Goal: Task Accomplishment & Management: Manage account settings

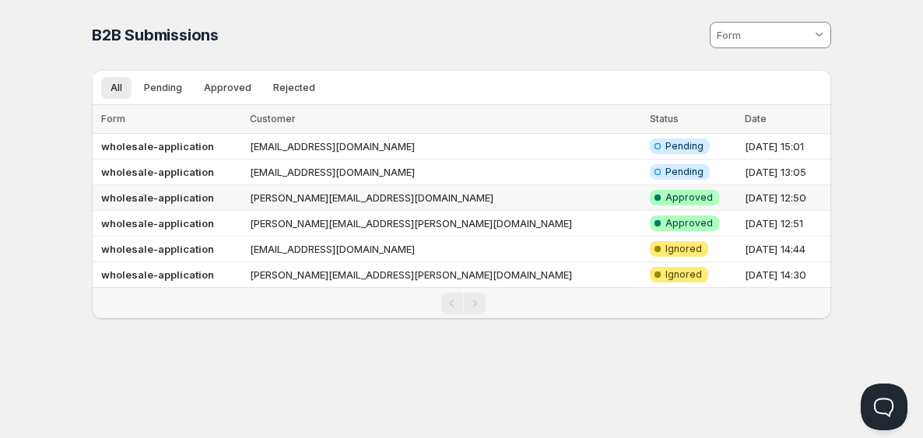
click at [367, 197] on td "[PERSON_NAME][EMAIL_ADDRESS][DOMAIN_NAME]" at bounding box center [445, 198] width 400 height 26
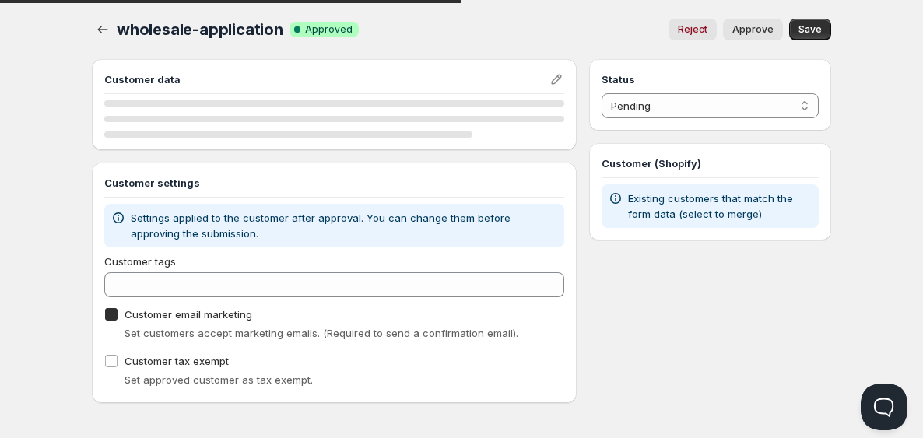
checkbox input "true"
select select "1"
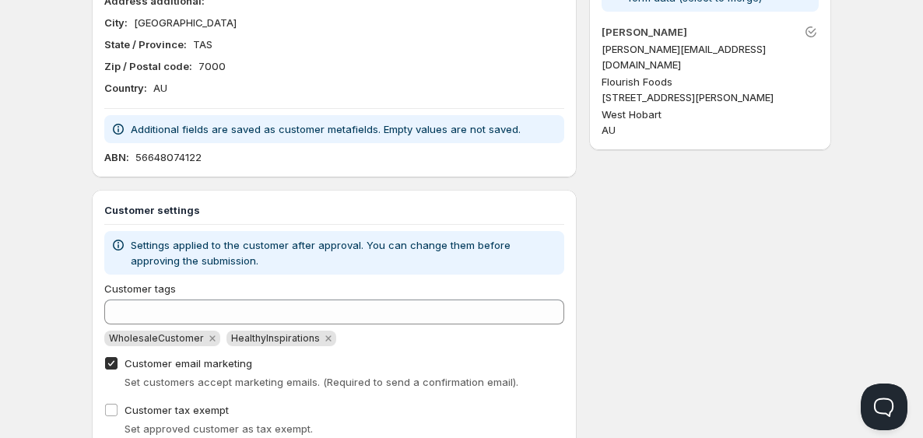
scroll to position [269, 0]
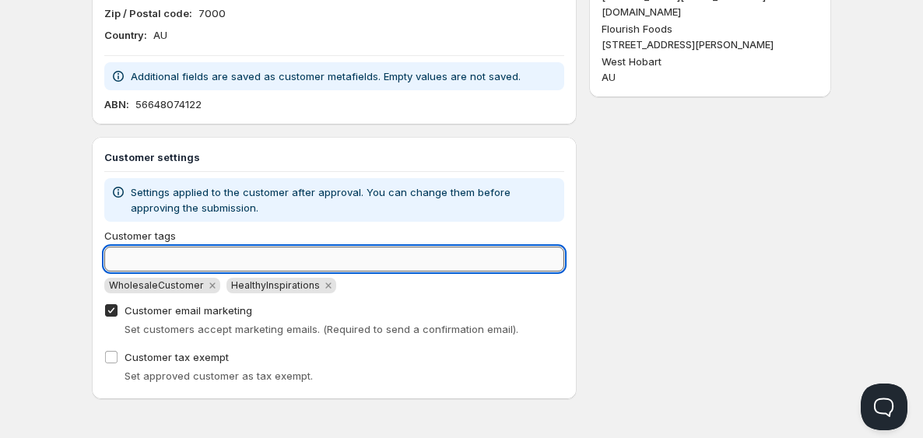
click at [226, 265] on input "Customer tags" at bounding box center [334, 259] width 460 height 25
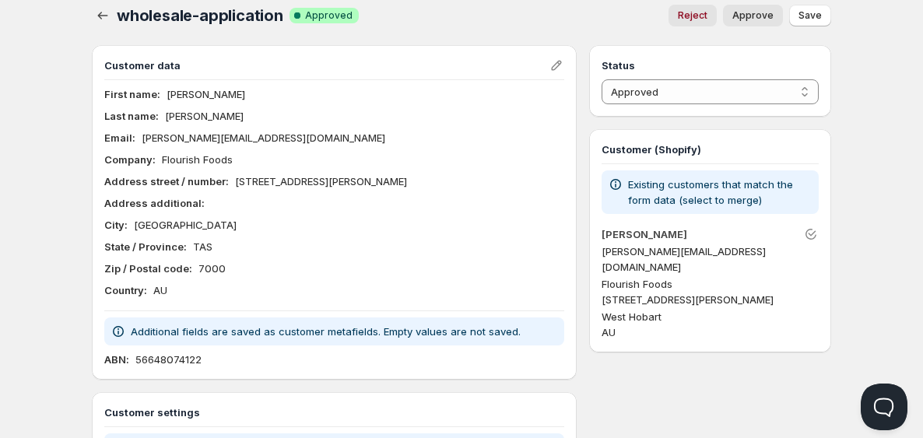
scroll to position [0, 0]
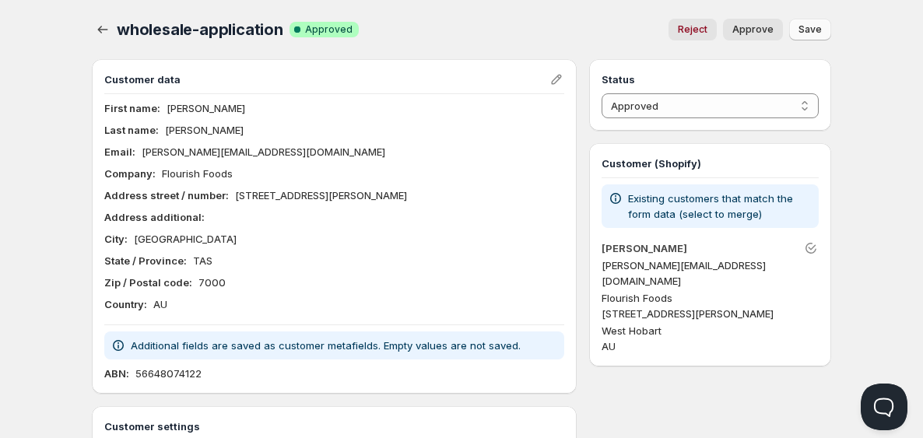
click at [821, 30] on span "Save" at bounding box center [810, 29] width 23 height 12
click at [756, 31] on span "Approve" at bounding box center [752, 29] width 41 height 12
click at [800, 35] on span "Save" at bounding box center [810, 29] width 23 height 12
click at [98, 29] on icon "button" at bounding box center [103, 30] width 16 height 16
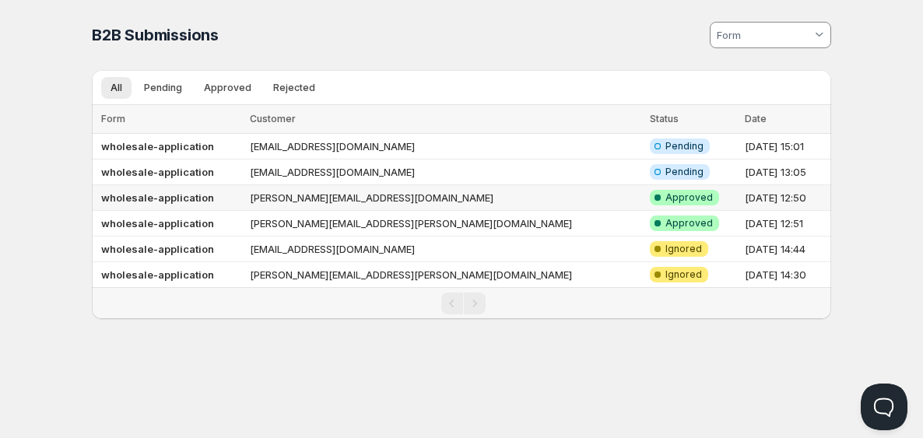
click at [332, 200] on td "[PERSON_NAME][EMAIL_ADDRESS][DOMAIN_NAME]" at bounding box center [445, 198] width 400 height 26
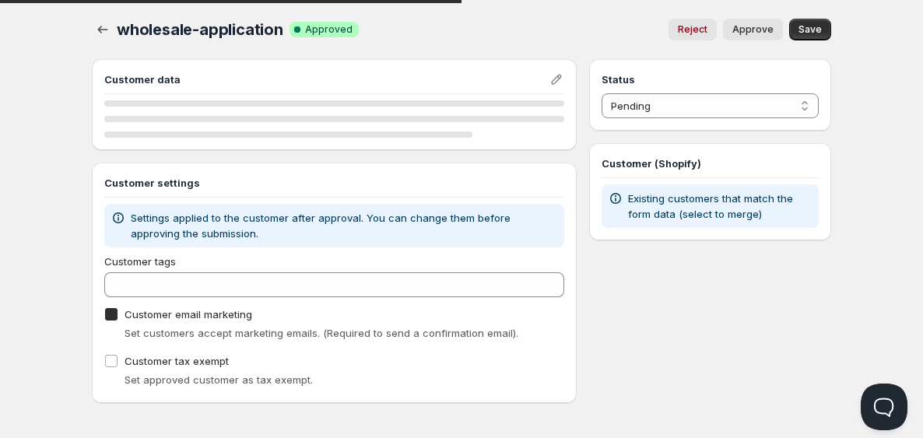
checkbox input "true"
select select "1"
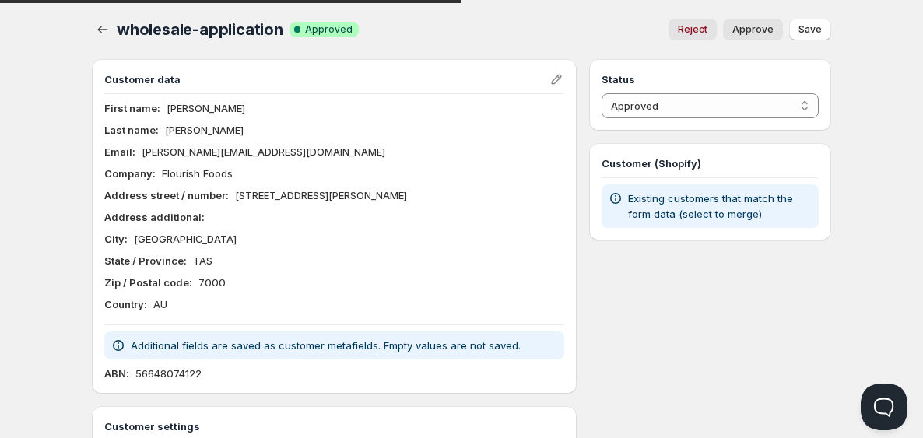
scroll to position [269, 0]
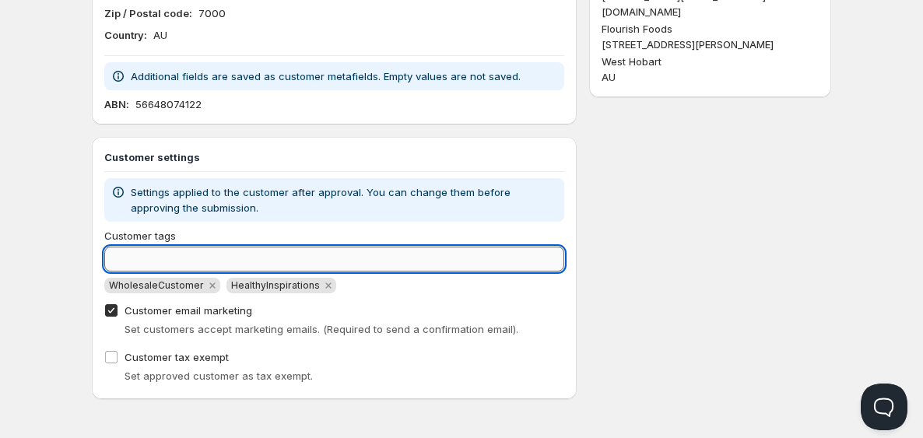
click at [384, 259] on input "Customer tags" at bounding box center [334, 259] width 460 height 25
type input "h"
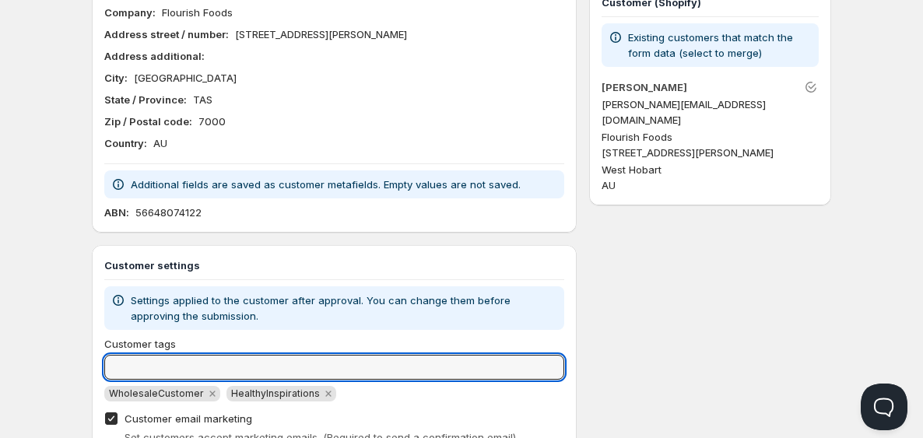
scroll to position [0, 0]
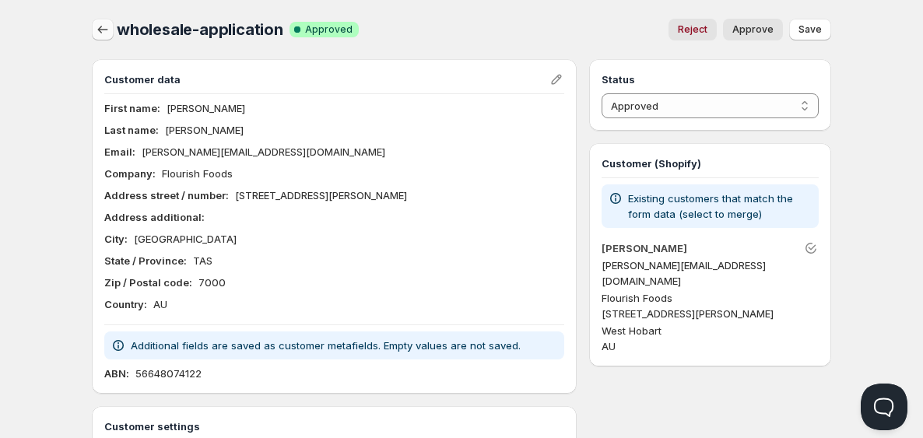
click at [104, 28] on icon "button" at bounding box center [103, 30] width 16 height 16
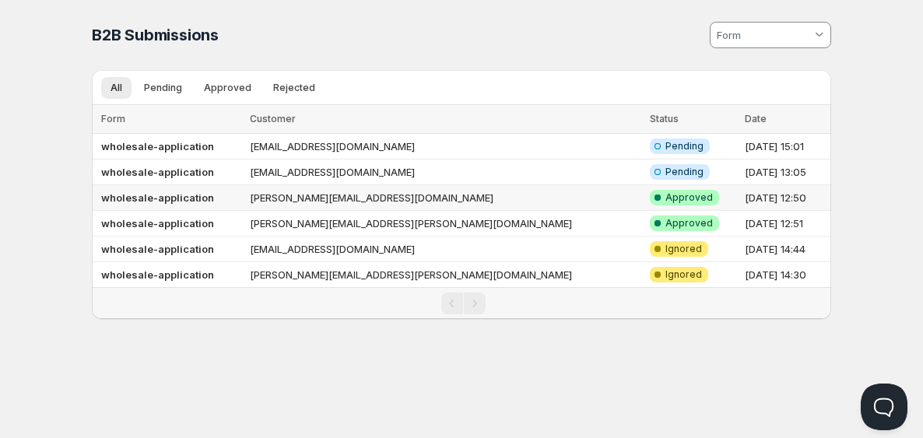
click at [376, 198] on td "[PERSON_NAME][EMAIL_ADDRESS][DOMAIN_NAME]" at bounding box center [445, 198] width 400 height 26
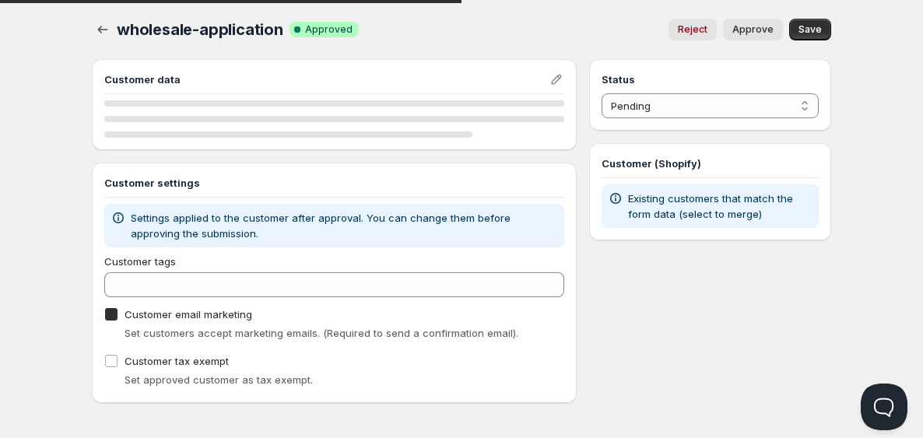
checkbox input "true"
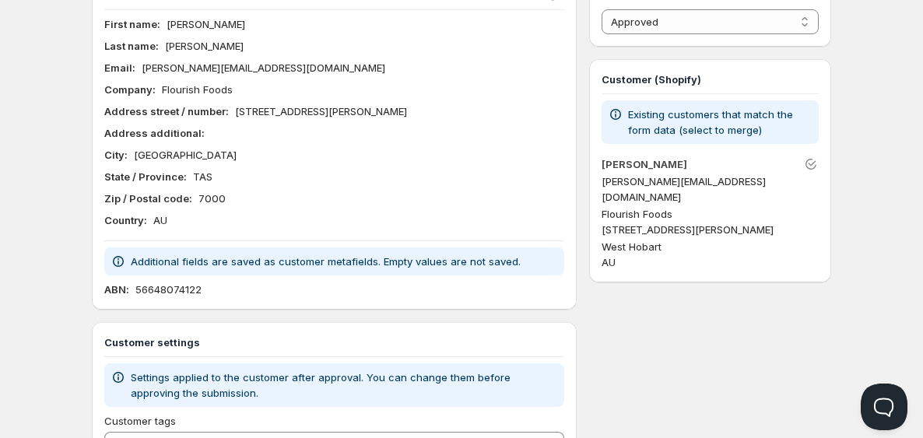
scroll to position [83, 0]
click at [813, 166] on icon "Unlink" at bounding box center [811, 165] width 16 height 16
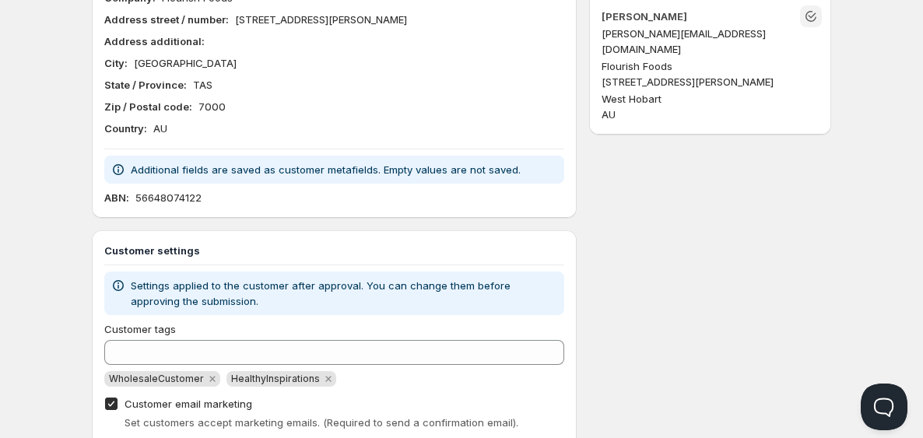
scroll to position [325, 0]
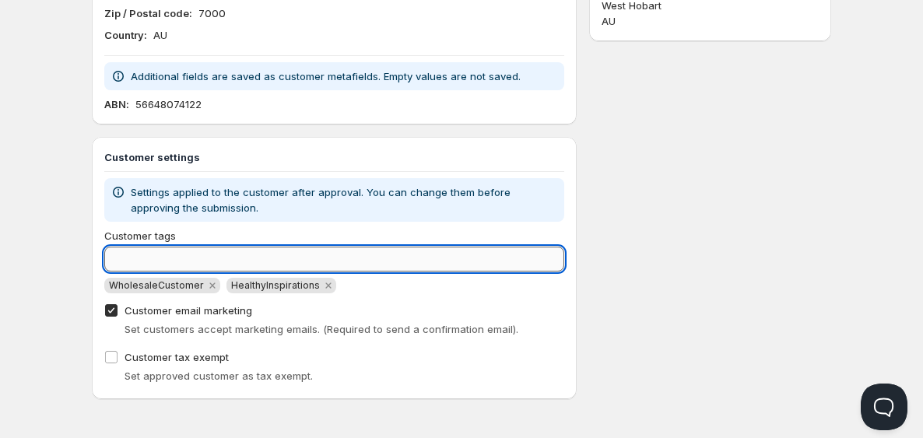
click at [353, 256] on input "Customer tags" at bounding box center [334, 259] width 460 height 25
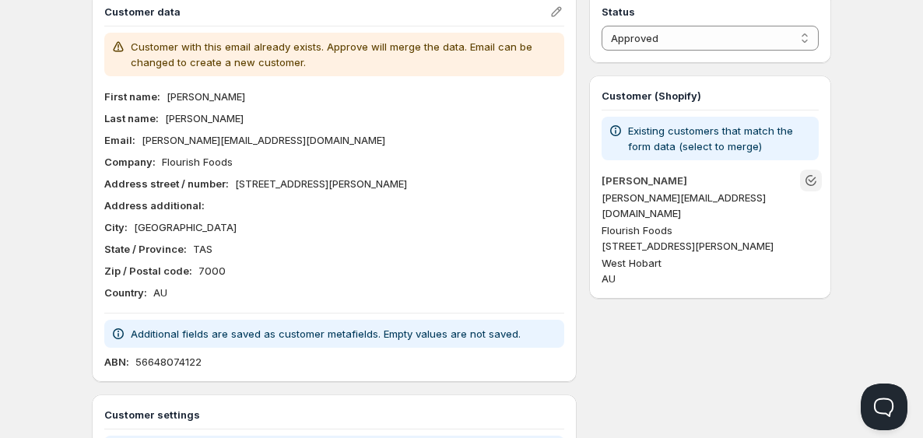
scroll to position [0, 0]
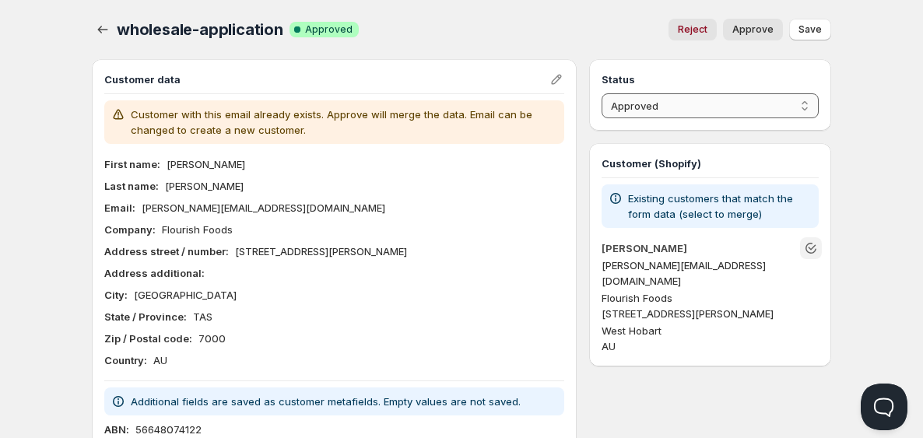
click at [706, 100] on select "Pending Approved Rejected Ignored Spam" at bounding box center [710, 105] width 217 height 25
click at [602, 93] on select "Pending Approved Rejected Ignored Spam" at bounding box center [710, 105] width 217 height 25
click at [816, 26] on span "Save" at bounding box center [810, 29] width 23 height 12
click at [753, 58] on div "wholesale-application. This page is ready wholesale-application Info Incomplete…" at bounding box center [461, 29] width 739 height 59
click at [690, 95] on select "Pending Approved Rejected Ignored Spam" at bounding box center [710, 105] width 217 height 25
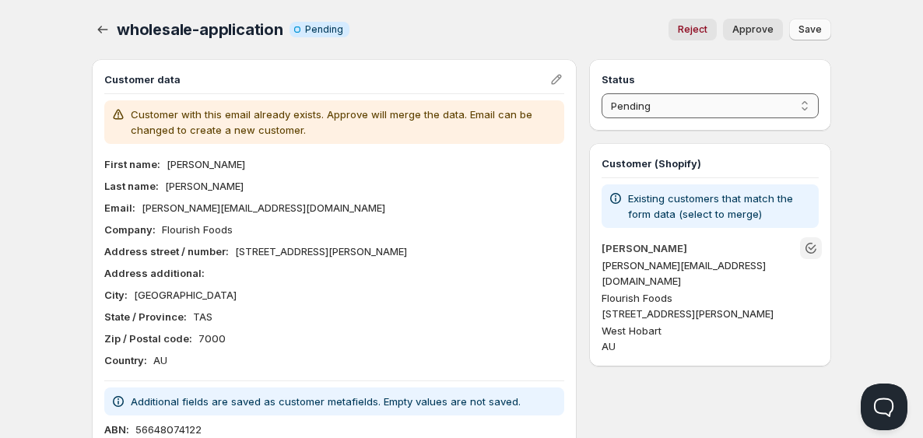
select select "1"
click at [602, 93] on select "Pending Approved Rejected Ignored Spam" at bounding box center [710, 105] width 217 height 25
click at [812, 32] on span "Save" at bounding box center [810, 29] width 23 height 12
click at [557, 82] on icon "Edit" at bounding box center [557, 80] width 16 height 16
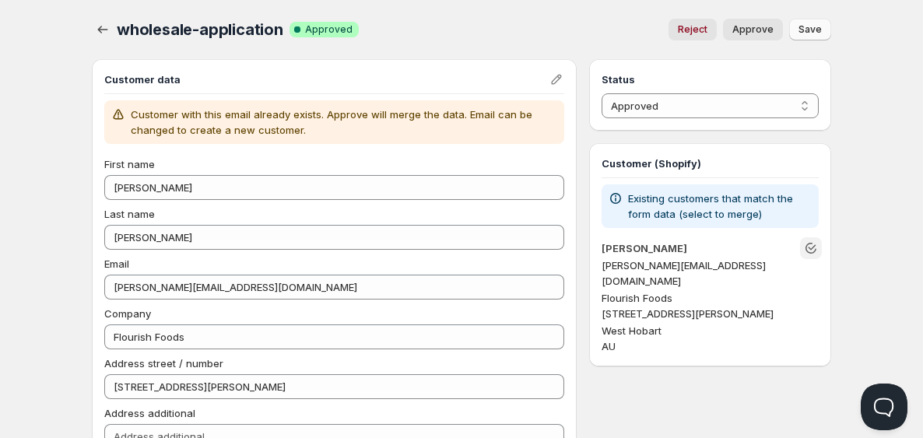
click at [801, 28] on span "Save" at bounding box center [810, 29] width 23 height 12
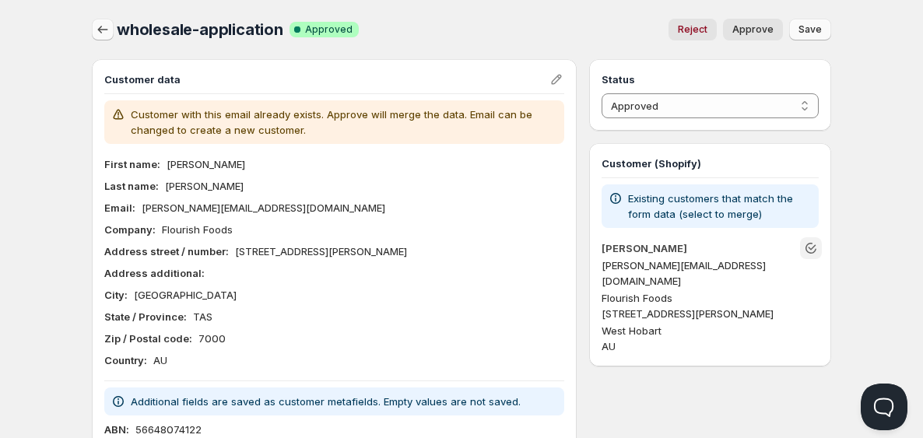
click at [103, 37] on icon "button" at bounding box center [103, 30] width 16 height 16
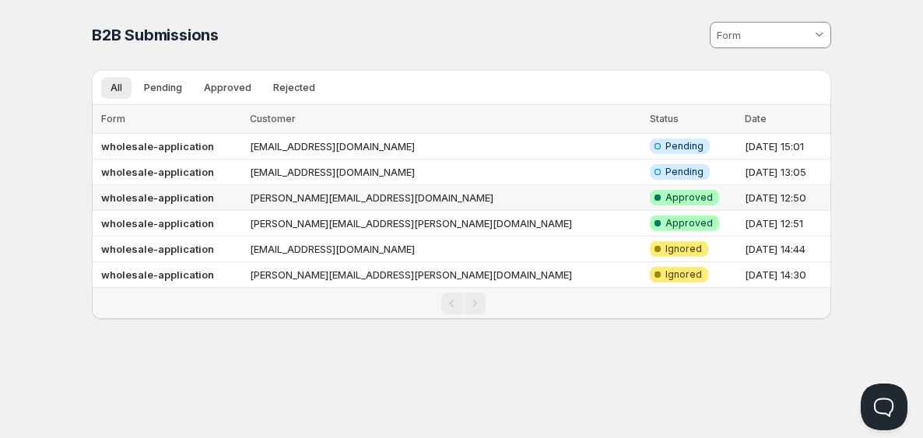
click at [323, 197] on td "[PERSON_NAME][EMAIL_ADDRESS][DOMAIN_NAME]" at bounding box center [445, 198] width 400 height 26
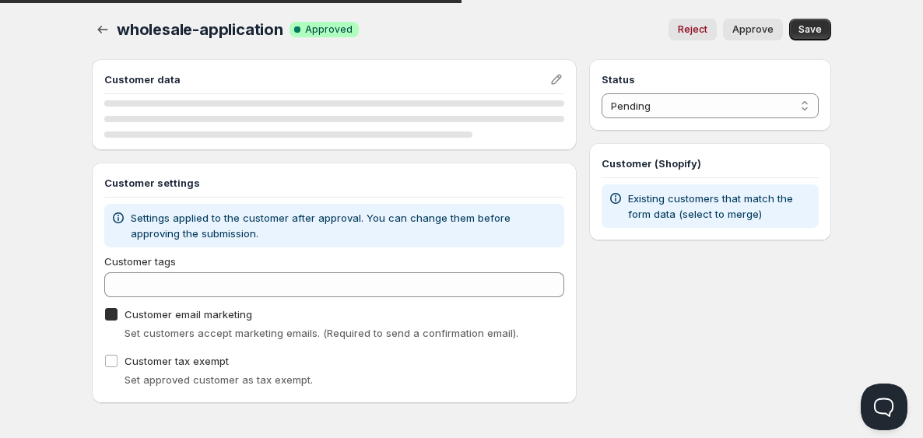
checkbox input "true"
select select "1"
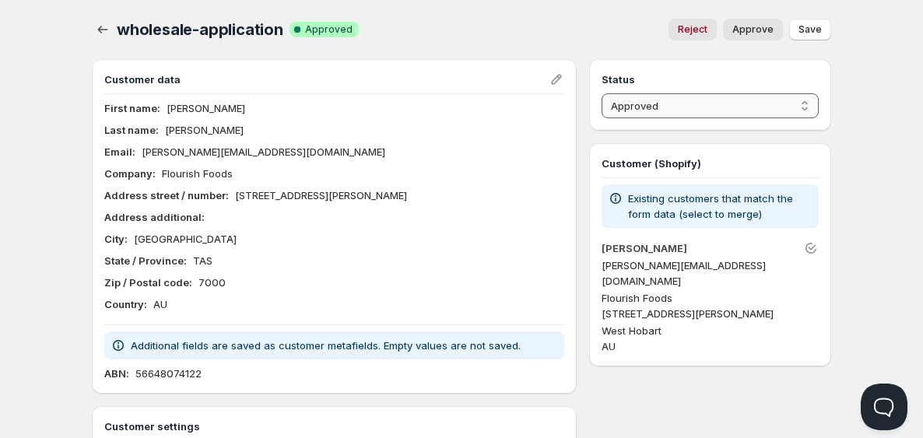
click at [718, 108] on select "Pending Approved Rejected Ignored Spam" at bounding box center [710, 105] width 217 height 25
click at [815, 245] on icon "Unlink" at bounding box center [813, 247] width 8 height 5
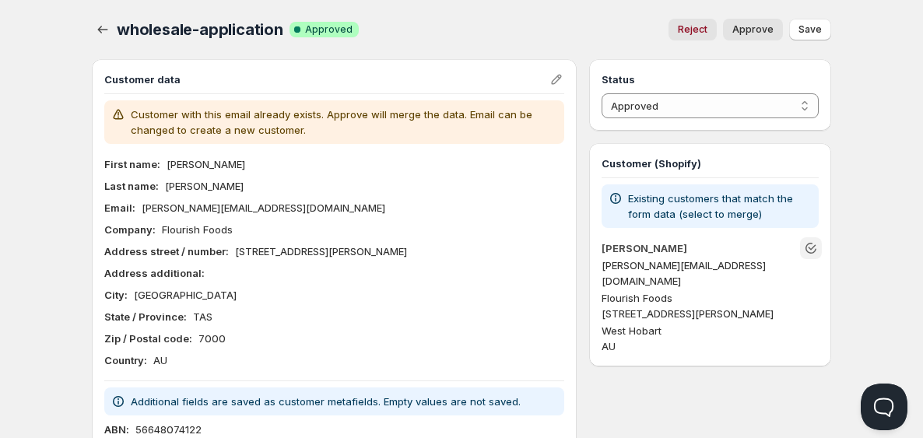
click at [489, 55] on div "wholesale-application. This page is ready wholesale-application Success Complet…" at bounding box center [461, 29] width 739 height 59
click at [105, 26] on icon "button" at bounding box center [103, 30] width 16 height 16
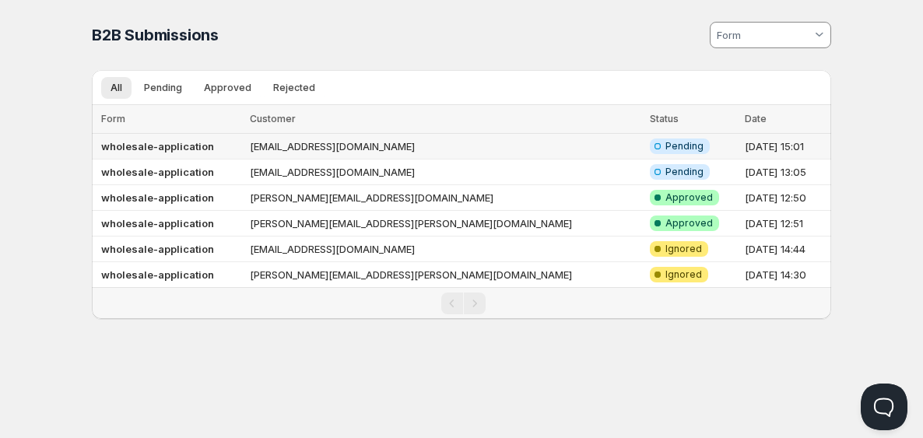
click at [206, 146] on b "wholesale-application" at bounding box center [157, 146] width 113 height 12
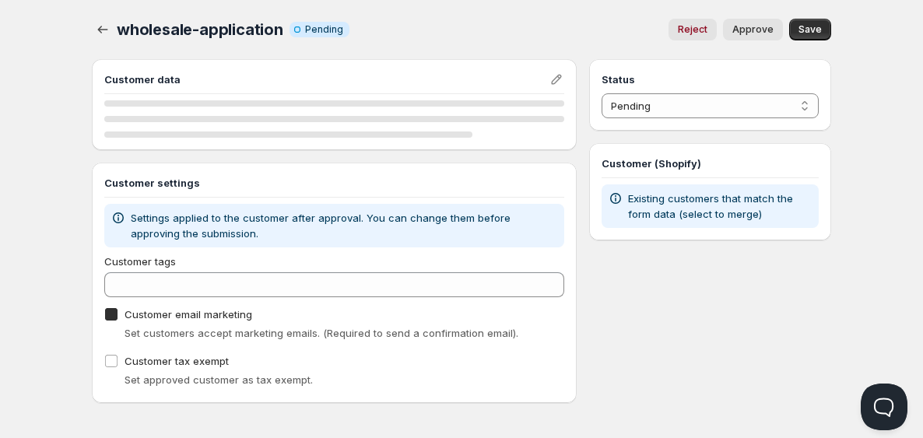
checkbox input "true"
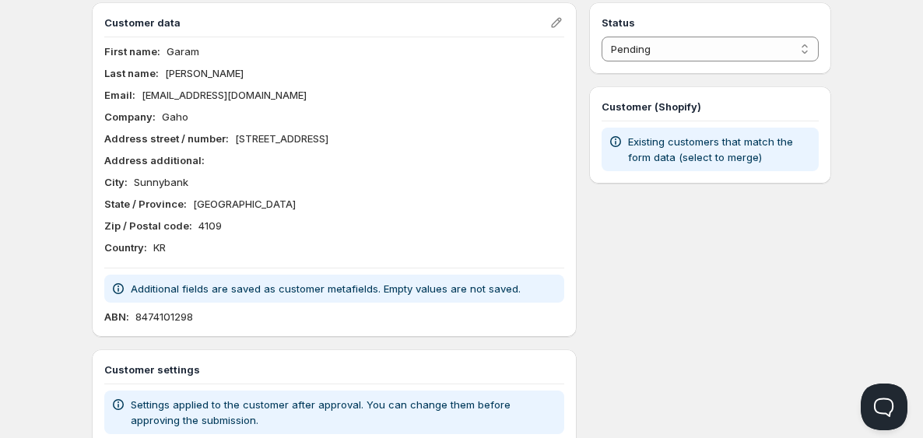
scroll to position [47, 0]
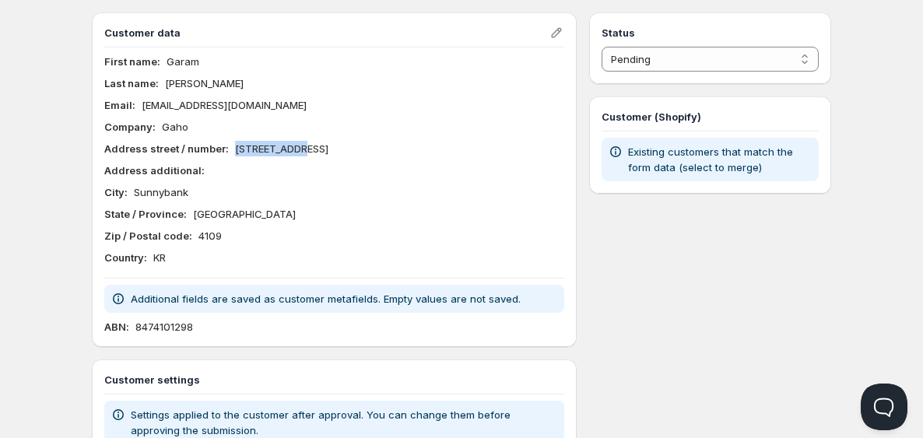
drag, startPoint x: 233, startPoint y: 150, endPoint x: 303, endPoint y: 152, distance: 70.1
click at [303, 152] on div "Address street / number : [STREET_ADDRESS]" at bounding box center [334, 149] width 460 height 16
copy p "[STREET_ADDRESS]"
click at [354, 245] on div "First name : Garam Last name : [PERSON_NAME] : [EMAIL_ADDRESS][DOMAIN_NAME] Com…" at bounding box center [334, 160] width 460 height 212
drag, startPoint x: 137, startPoint y: 327, endPoint x: 219, endPoint y: 327, distance: 81.7
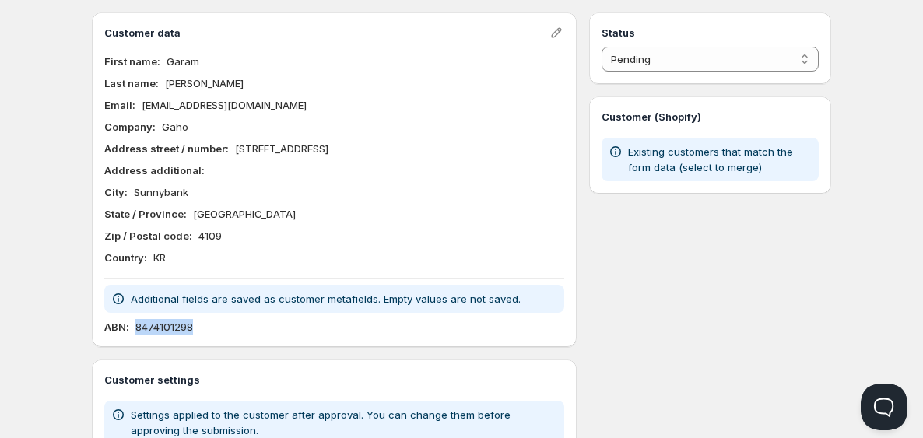
click at [217, 327] on div "ABN : 8474101298" at bounding box center [334, 327] width 460 height 16
copy p "8474101298"
click at [152, 333] on p "8474101298" at bounding box center [164, 327] width 58 height 16
drag, startPoint x: 146, startPoint y: 325, endPoint x: 163, endPoint y: 325, distance: 17.1
click at [163, 325] on p "8474101298" at bounding box center [164, 327] width 58 height 16
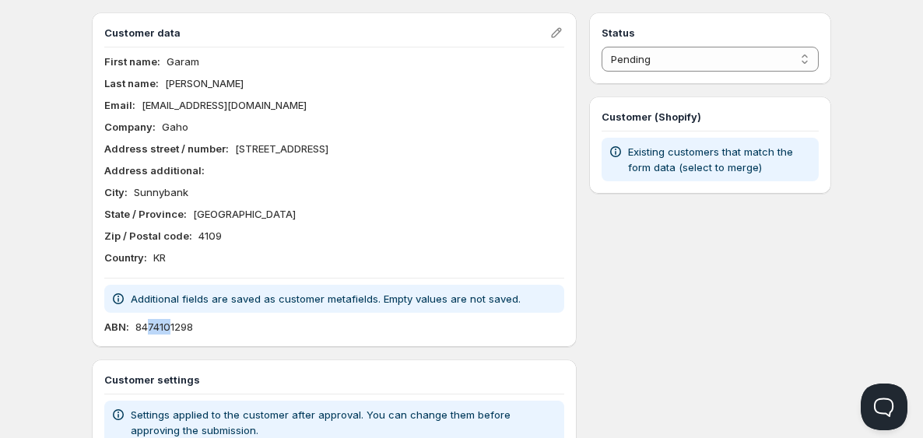
drag, startPoint x: 169, startPoint y: 330, endPoint x: 148, endPoint y: 329, distance: 21.0
click at [148, 329] on p "8474101298" at bounding box center [164, 327] width 58 height 16
click at [195, 330] on div "ABN : 8474101298" at bounding box center [334, 327] width 460 height 16
drag, startPoint x: 169, startPoint y: 328, endPoint x: 209, endPoint y: 328, distance: 40.5
click at [209, 328] on div "ABN : 8474101298" at bounding box center [334, 327] width 460 height 16
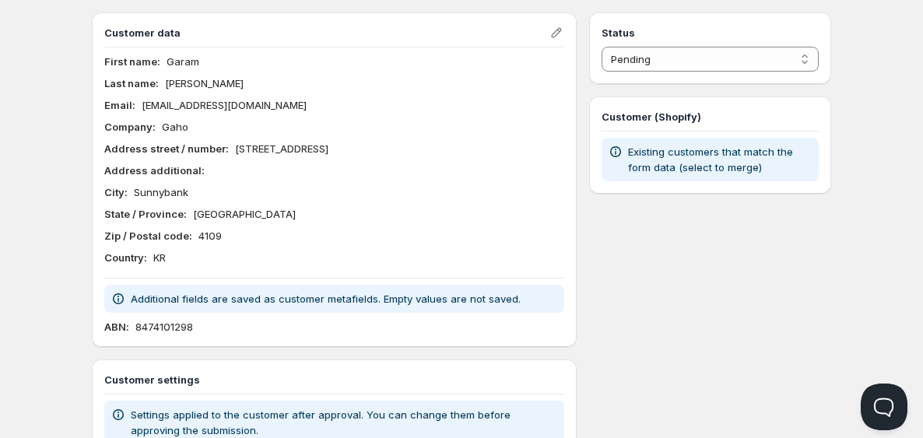
click at [362, 195] on div "City : [GEOGRAPHIC_DATA]" at bounding box center [334, 192] width 460 height 16
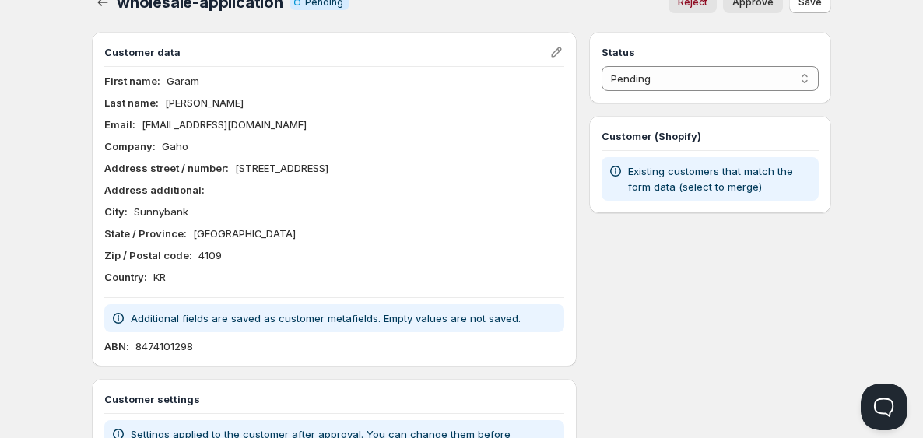
scroll to position [24, 0]
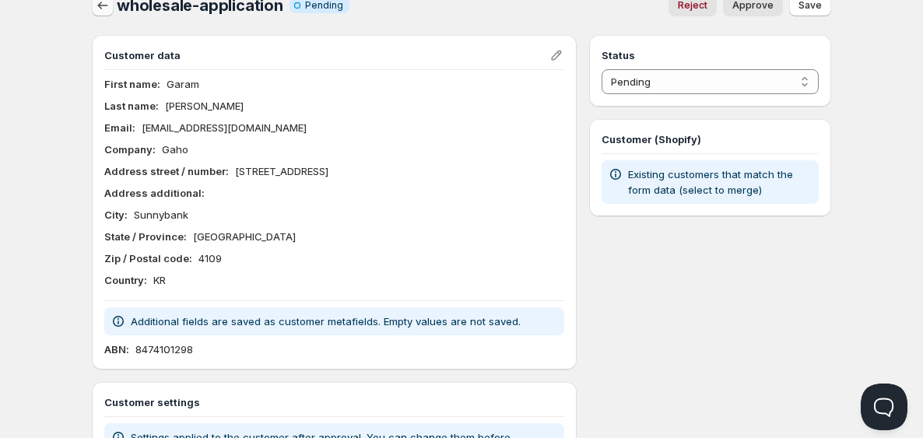
click at [107, 8] on icon "button" at bounding box center [103, 6] width 16 height 16
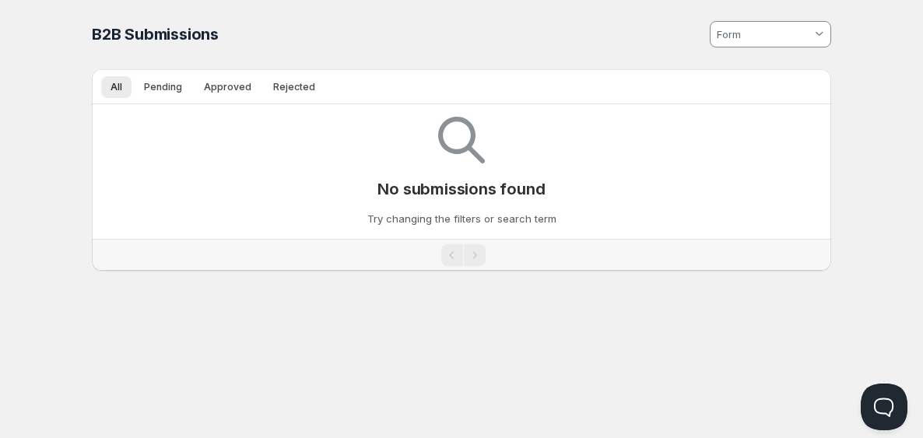
scroll to position [1, 0]
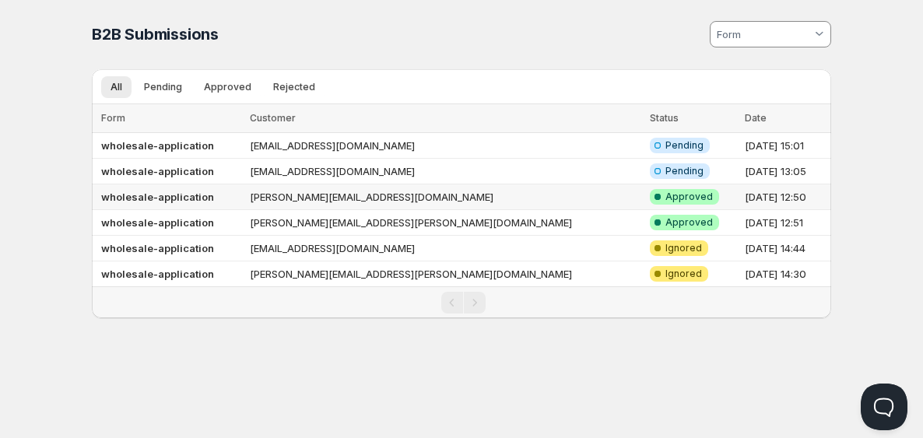
click at [166, 194] on b "wholesale-application" at bounding box center [157, 197] width 113 height 12
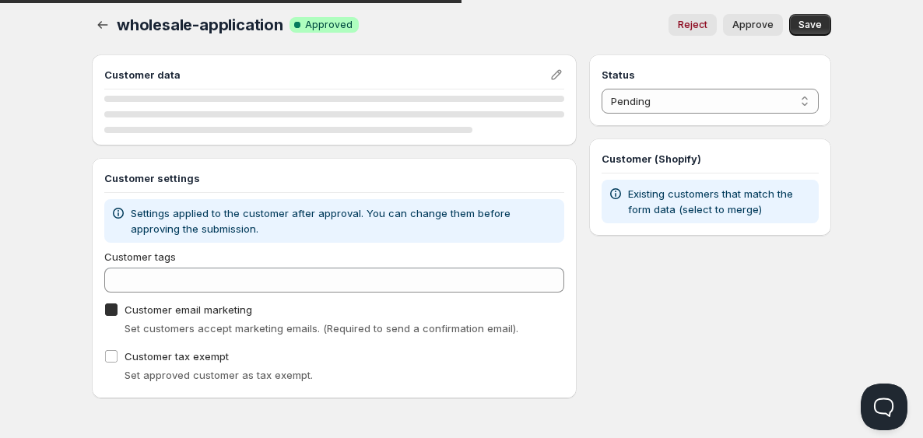
checkbox input "true"
select select "1"
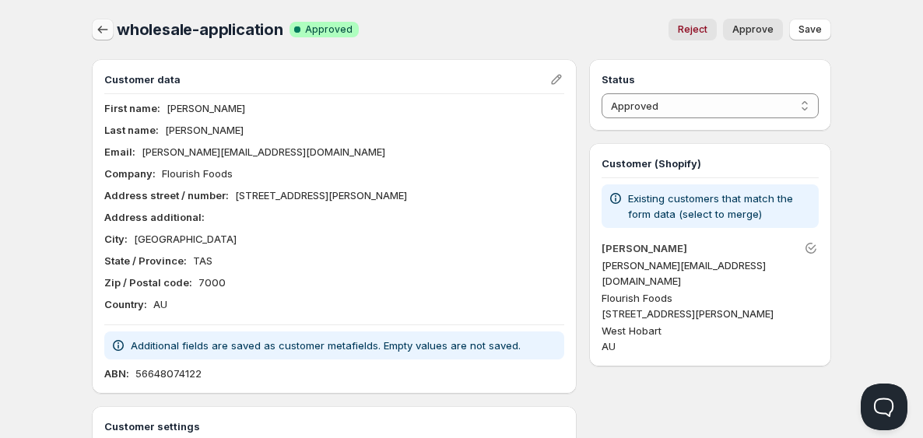
click at [103, 35] on icon "button" at bounding box center [103, 30] width 16 height 16
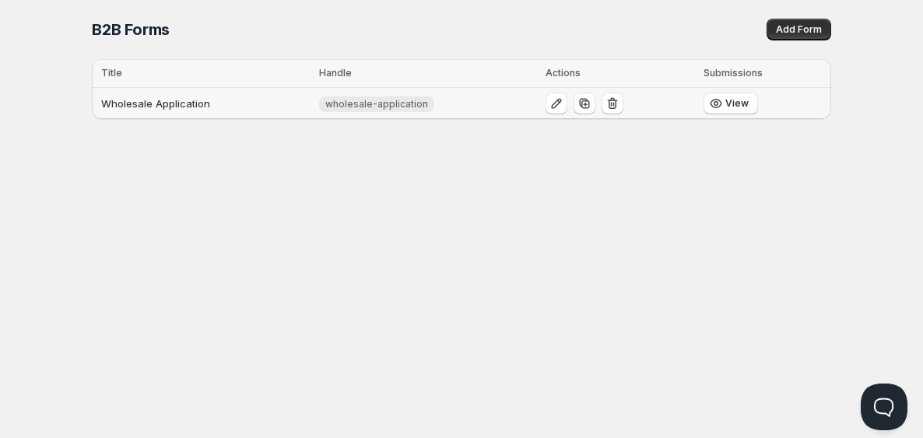
click at [165, 111] on td "Wholesale Application" at bounding box center [203, 104] width 223 height 32
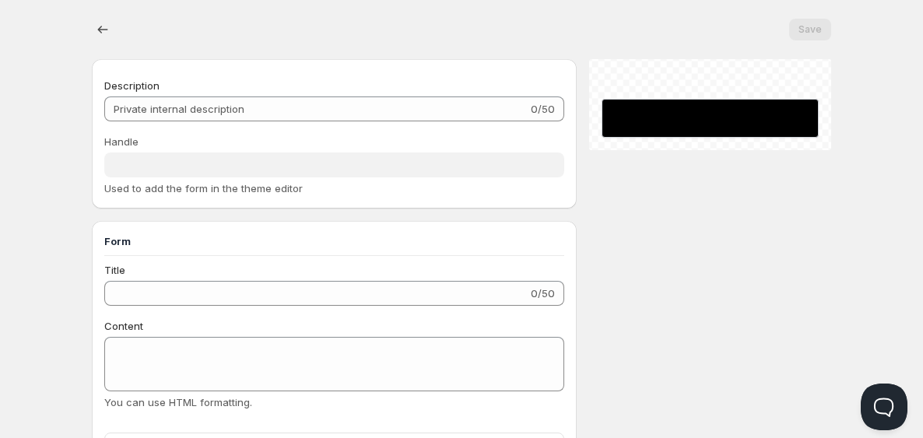
type input "Wholesale Application"
type input "wholesale-application"
type input "Wholesale Application"
type input "Submit"
radio input "true"
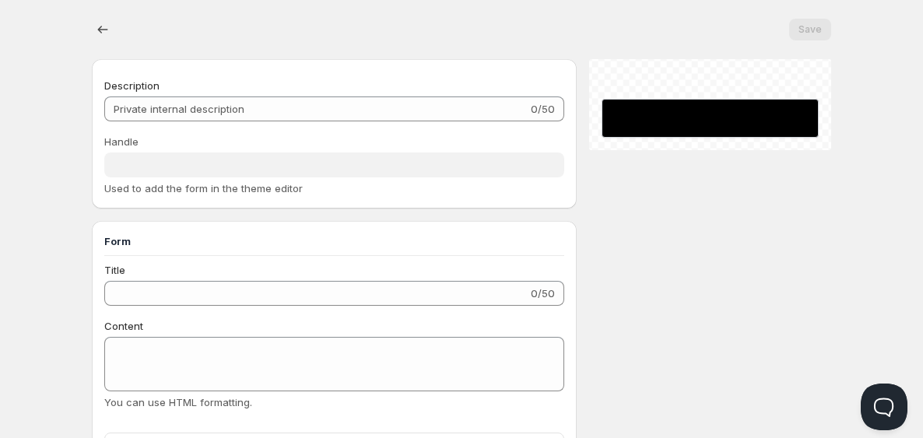
checkbox input "true"
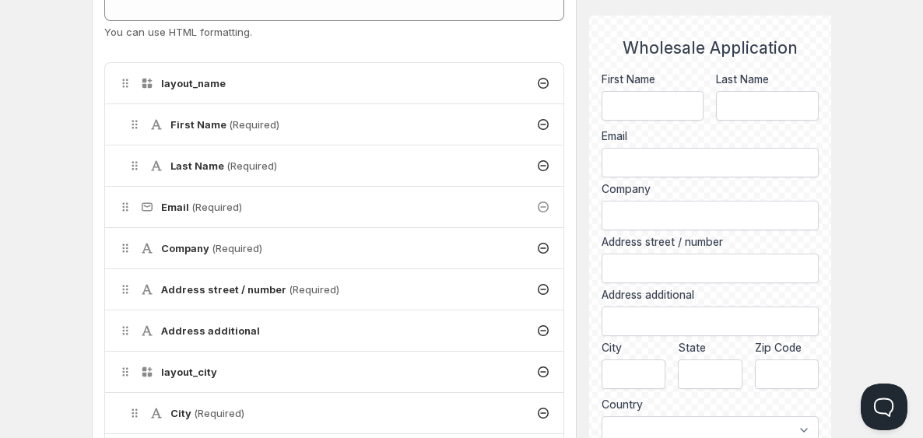
scroll to position [344, 0]
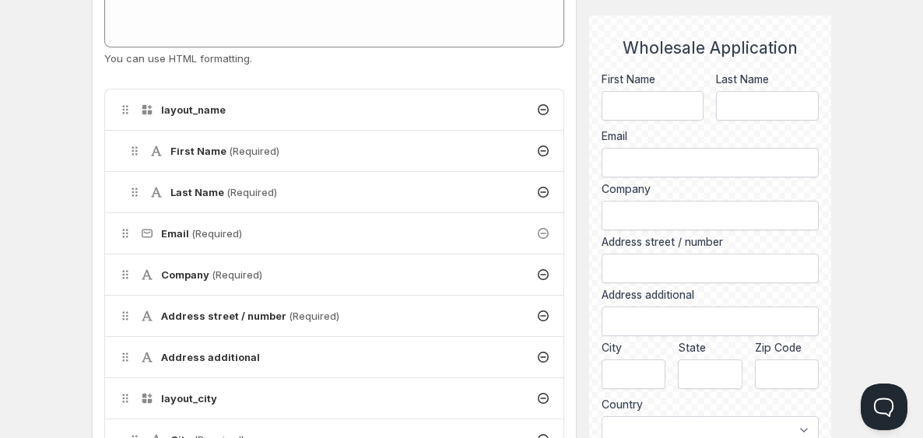
scroll to position [1, 0]
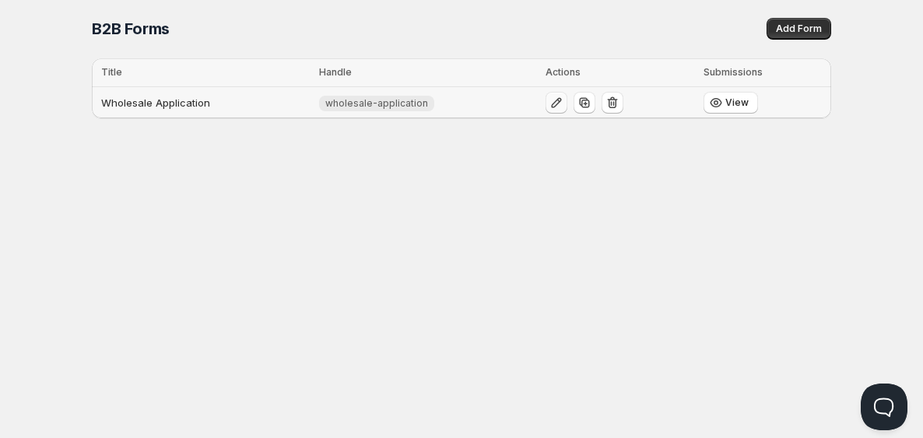
click at [551, 107] on icon "button" at bounding box center [556, 103] width 10 height 10
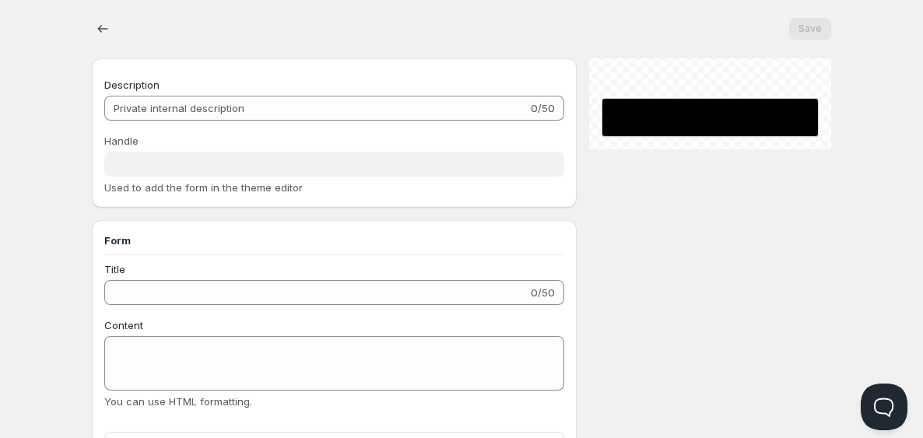
type input "Wholesale Application"
type input "wholesale-application"
type input "Wholesale Application"
type input "Submit"
radio input "true"
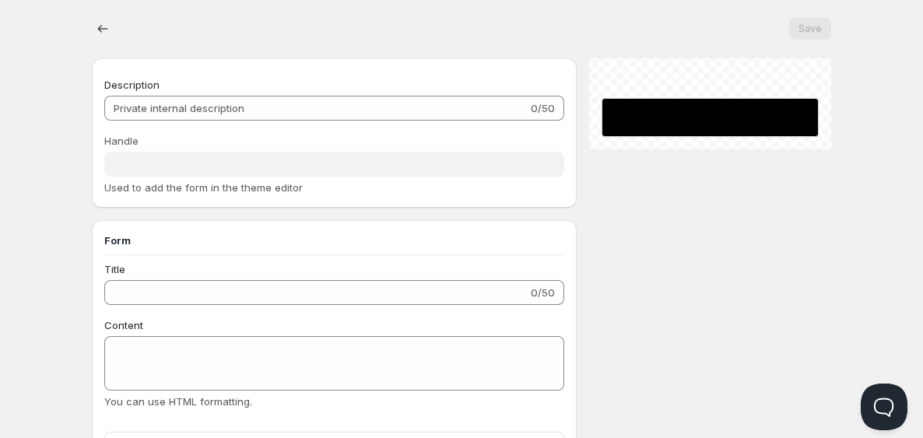
checkbox input "true"
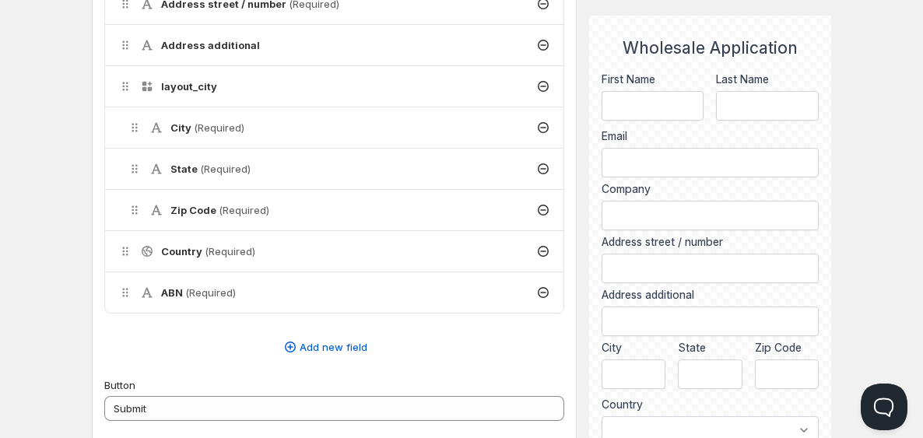
scroll to position [665, 0]
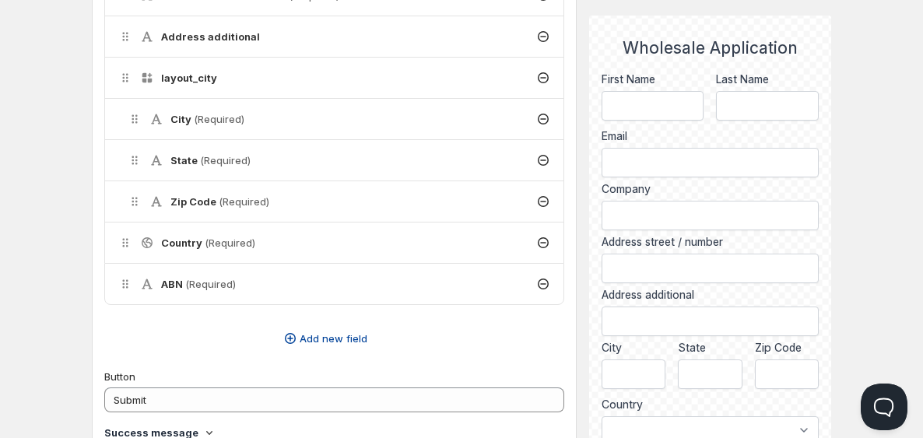
click at [332, 339] on span "Add new field" at bounding box center [334, 339] width 68 height 16
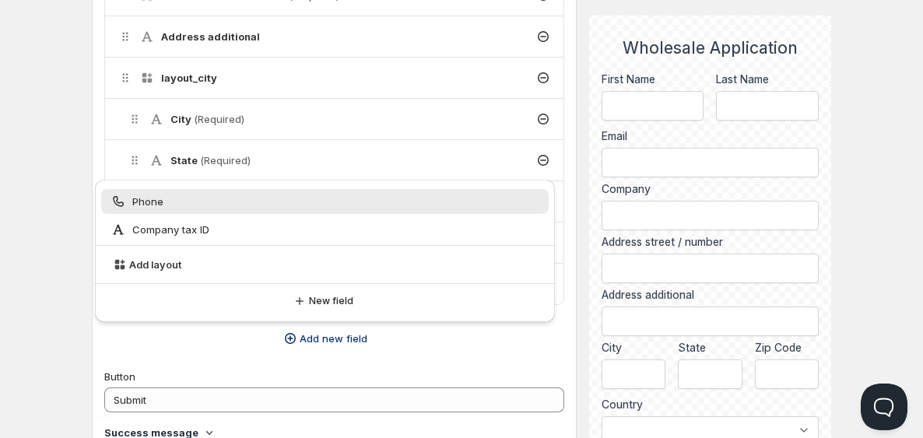
click at [166, 204] on div "Phone" at bounding box center [325, 202] width 429 height 16
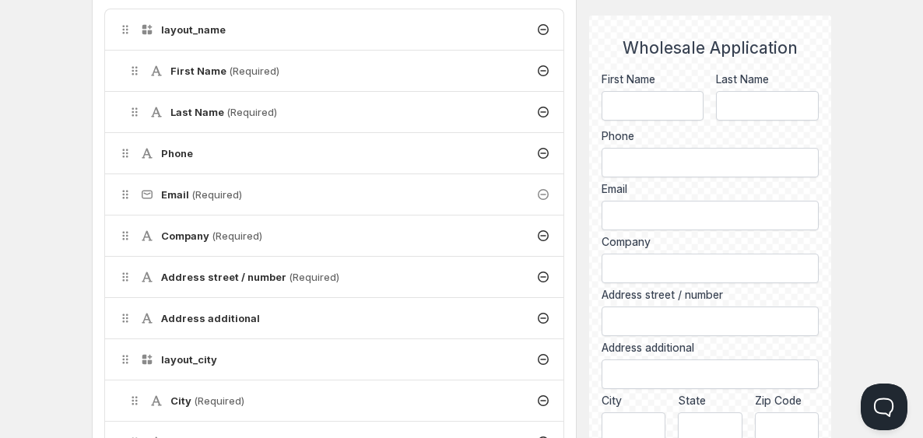
scroll to position [423, 0]
click at [248, 146] on div "Phone" at bounding box center [334, 154] width 458 height 40
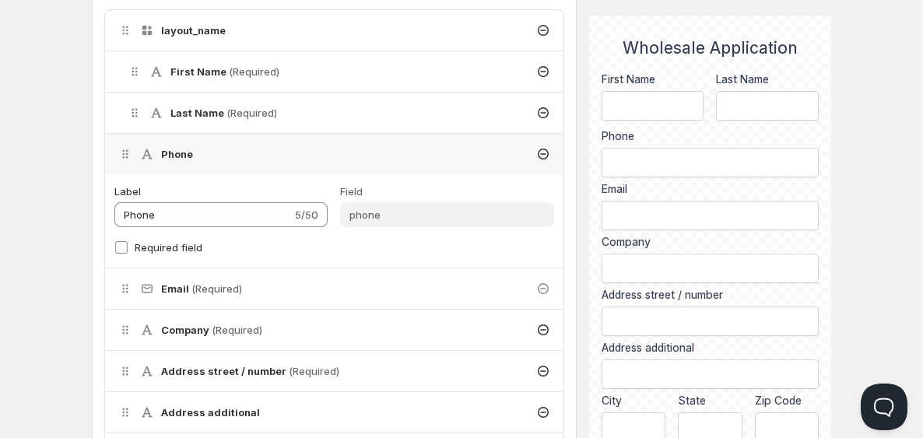
click at [165, 242] on span "Required field" at bounding box center [169, 247] width 68 height 12
click at [128, 242] on input "Required field" at bounding box center [121, 247] width 12 height 12
checkbox input "true"
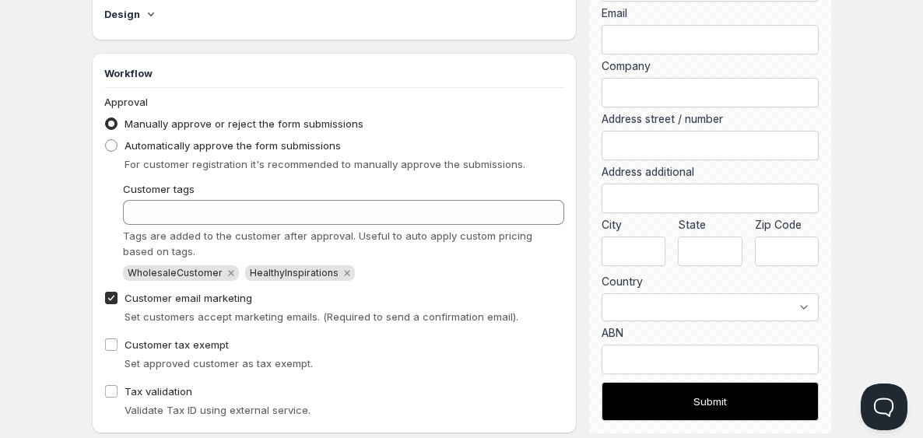
scroll to position [1318, 0]
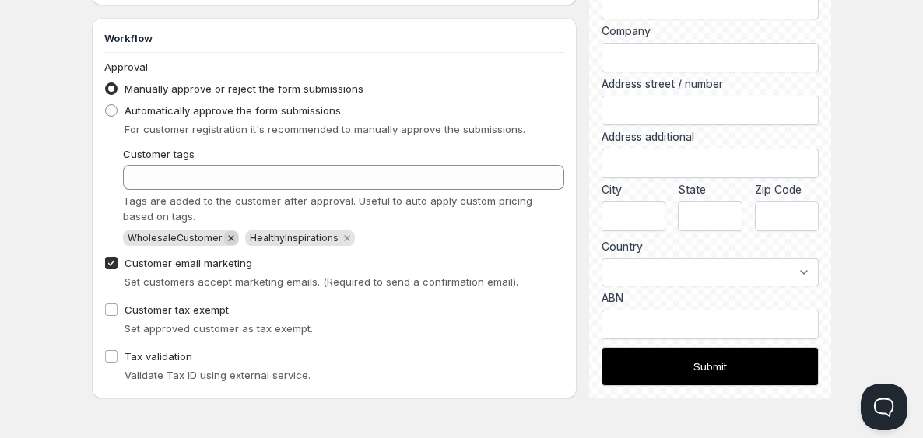
click at [228, 239] on icon "Remove WholesaleCustomer" at bounding box center [230, 237] width 5 height 5
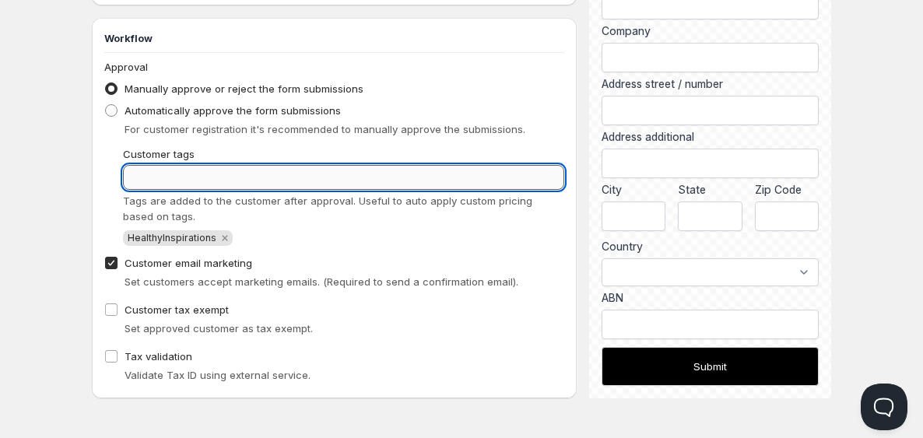
click at [233, 176] on input "Customer tags" at bounding box center [343, 177] width 441 height 25
type input "wholesale"
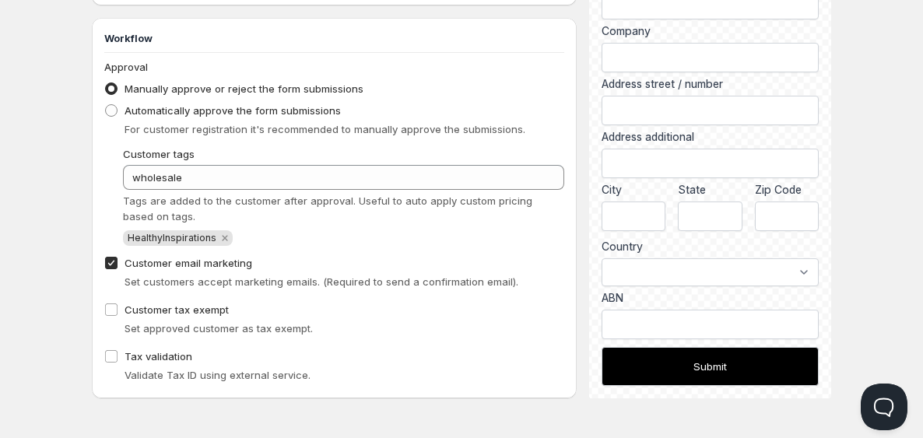
click at [391, 149] on div "Customer tags" at bounding box center [343, 154] width 441 height 16
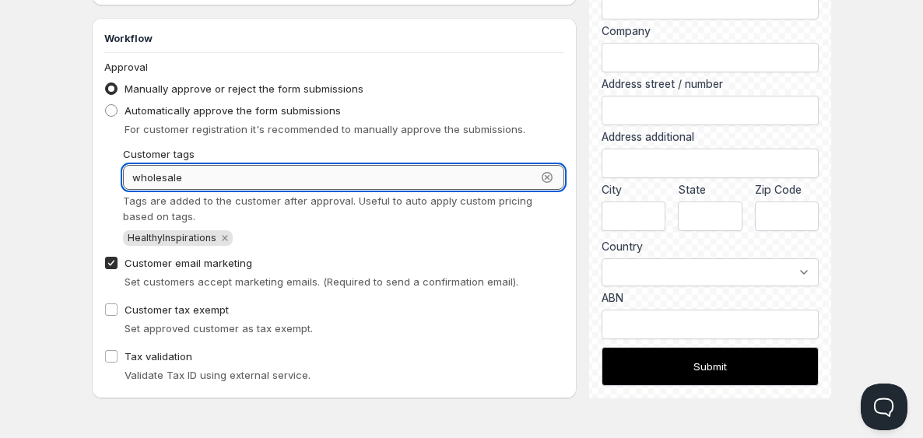
click at [223, 169] on input "wholesale" at bounding box center [329, 177] width 413 height 25
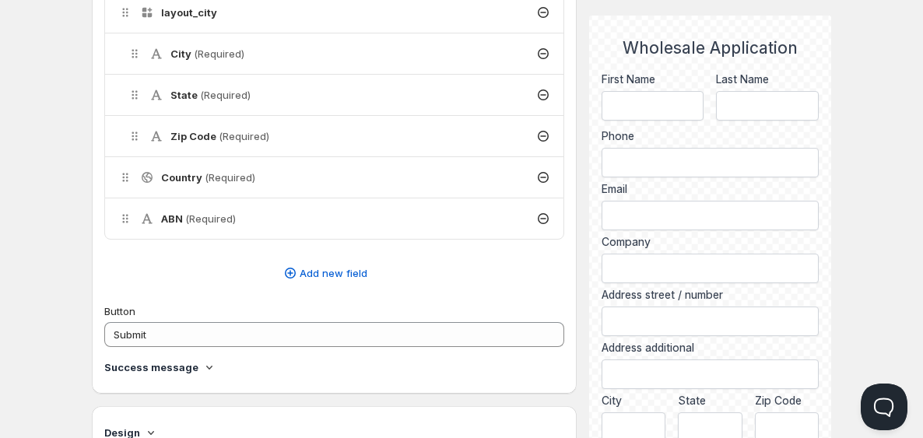
scroll to position [887, 0]
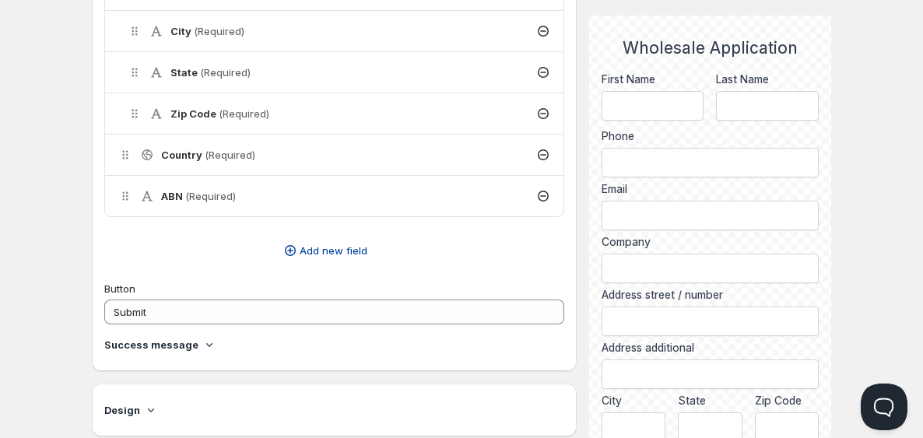
click at [359, 250] on span "Add new field" at bounding box center [334, 251] width 68 height 16
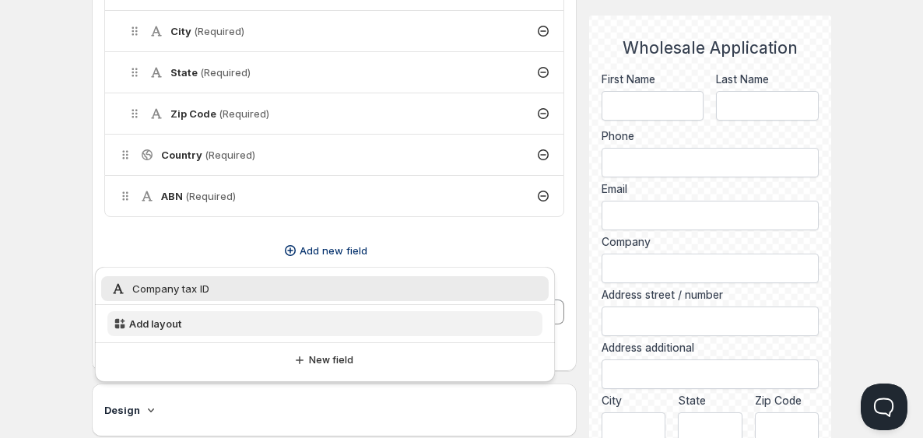
click at [274, 328] on button "Add layout" at bounding box center [324, 323] width 435 height 25
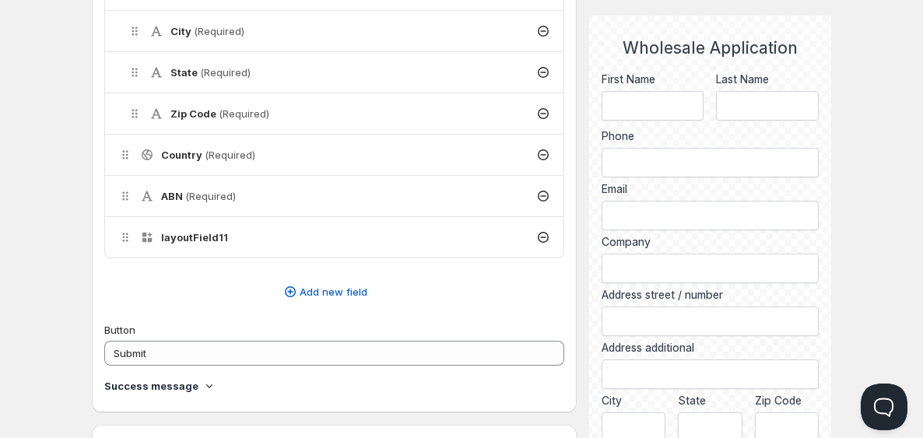
click at [543, 234] on icon at bounding box center [543, 238] width 16 height 16
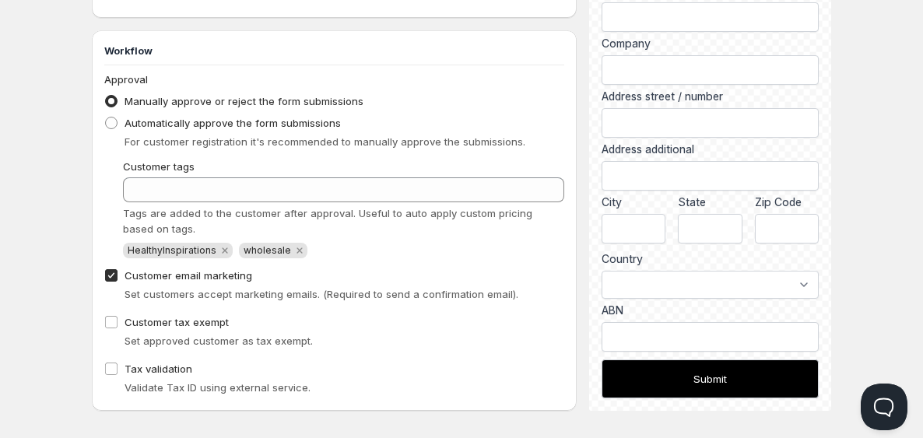
scroll to position [1318, 0]
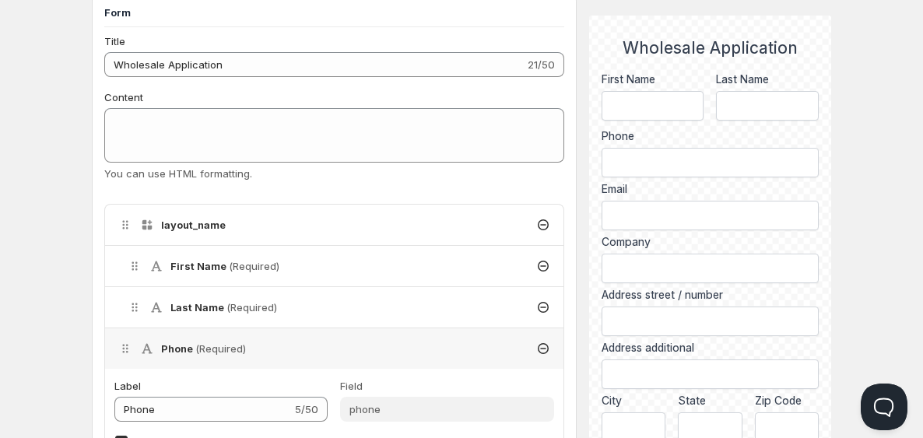
scroll to position [0, 0]
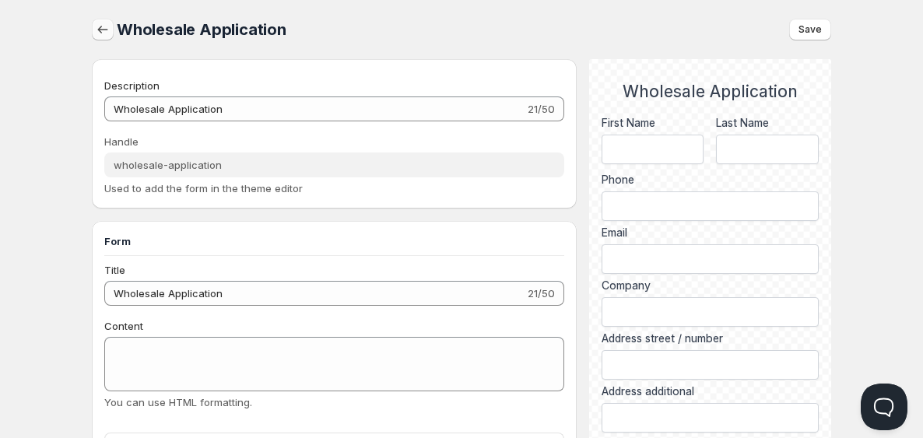
click at [95, 22] on icon "button" at bounding box center [103, 30] width 16 height 16
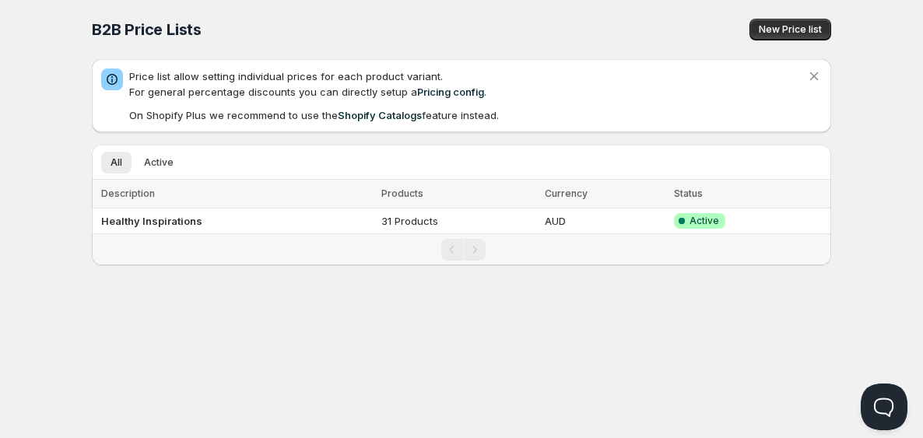
scroll to position [1, 0]
drag, startPoint x: 93, startPoint y: 33, endPoint x: 233, endPoint y: 33, distance: 139.3
click at [233, 33] on div "B2B Price Lists" at bounding box center [280, 29] width 377 height 22
click at [215, 33] on div "B2B Price Lists" at bounding box center [280, 29] width 377 height 22
drag, startPoint x: 205, startPoint y: 34, endPoint x: 40, endPoint y: 37, distance: 165.8
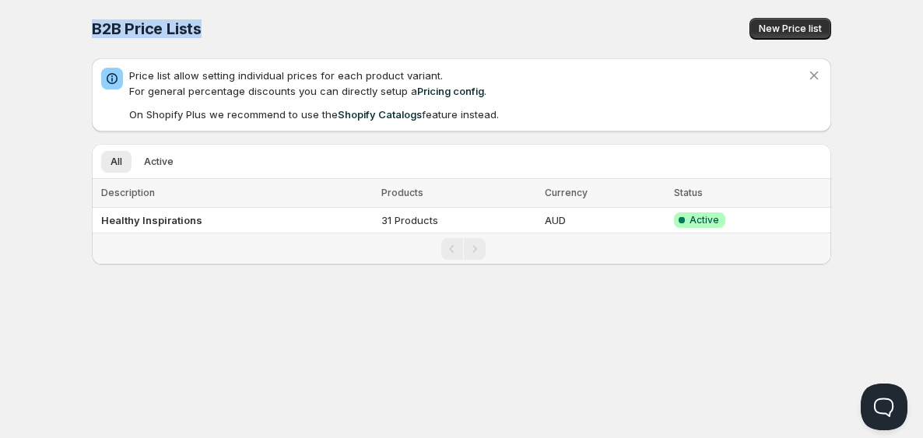
click at [40, 37] on div "Home Pricing Price lists Checkout Forms Submissions Settings Features Plans B2B…" at bounding box center [461, 218] width 923 height 438
click at [191, 10] on div "B2B Price Lists. This page is ready B2B Price Lists New Price list" at bounding box center [461, 28] width 739 height 59
drag, startPoint x: 203, startPoint y: 44, endPoint x: 63, endPoint y: 31, distance: 140.7
click at [66, 31] on div "Home Pricing Price lists Checkout Forms Submissions Settings Features Plans B2B…" at bounding box center [461, 218] width 923 height 438
click at [235, 44] on div "B2B Price Lists. This page is ready B2B Price Lists New Price list" at bounding box center [461, 28] width 739 height 59
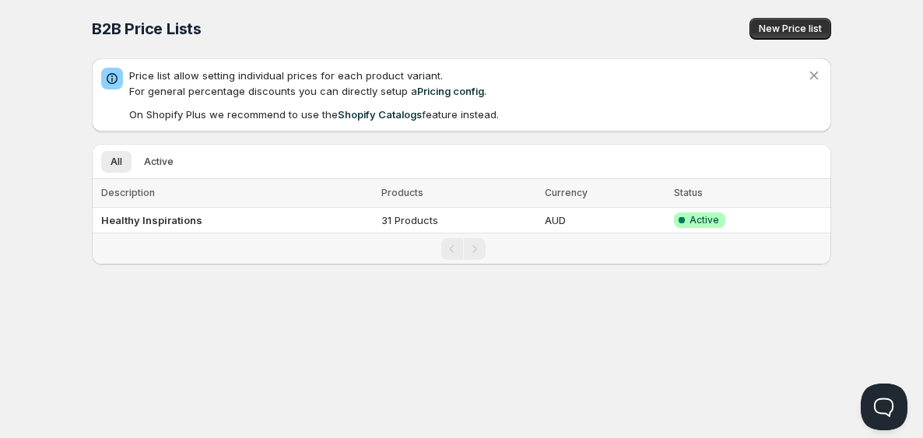
click at [159, 32] on span "B2B Price Lists" at bounding box center [147, 28] width 110 height 19
